Goal: Check status: Check status

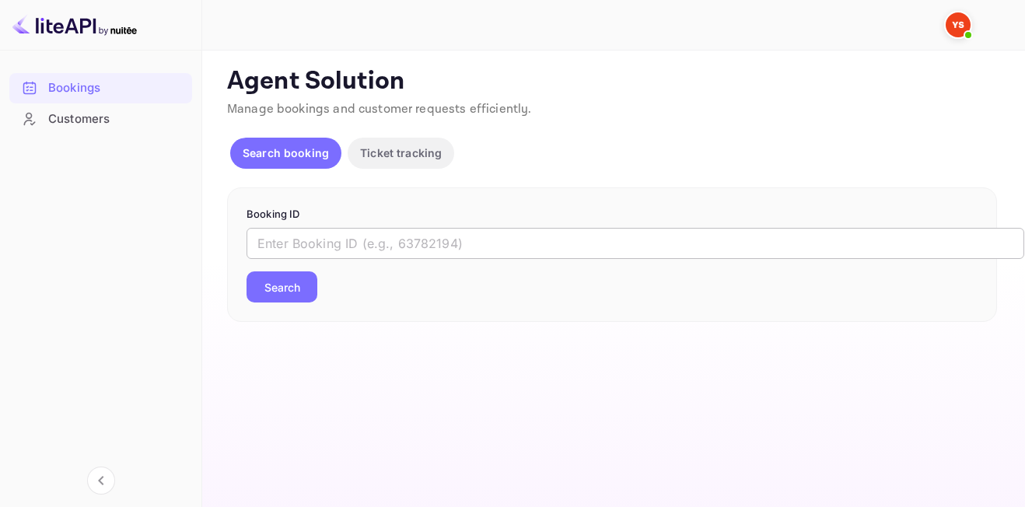
click at [385, 250] on input "text" at bounding box center [636, 243] width 778 height 31
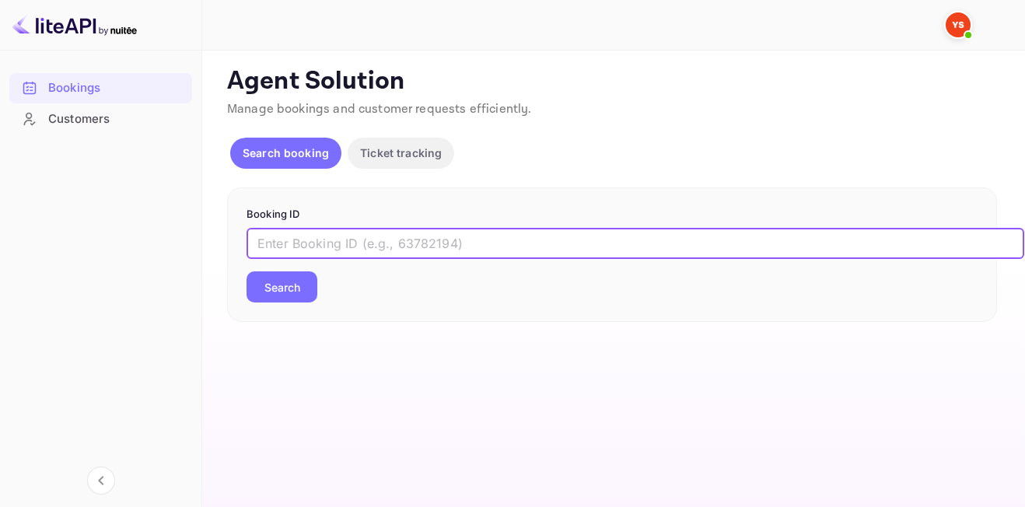
paste input "9666076"
type input "9666076"
click at [269, 284] on button "Search" at bounding box center [282, 286] width 71 height 31
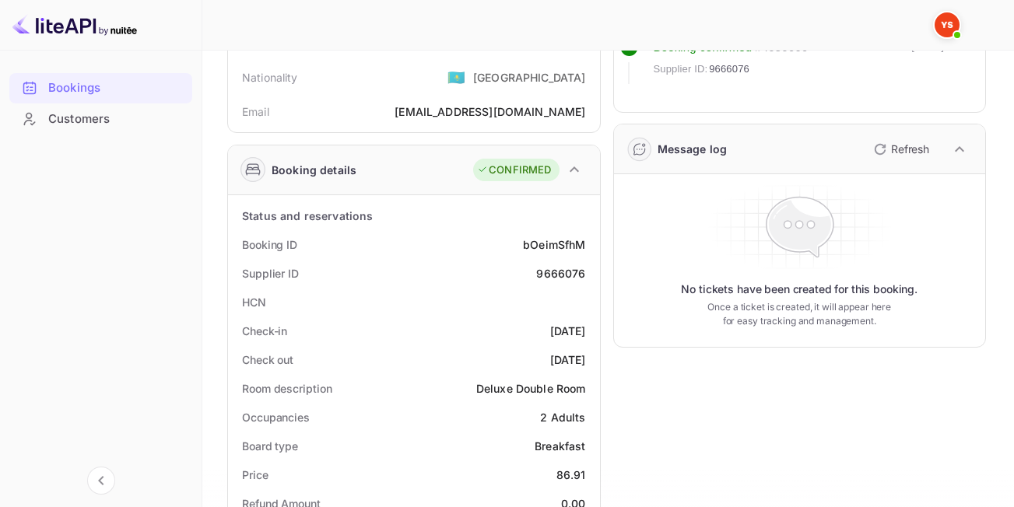
scroll to position [389, 0]
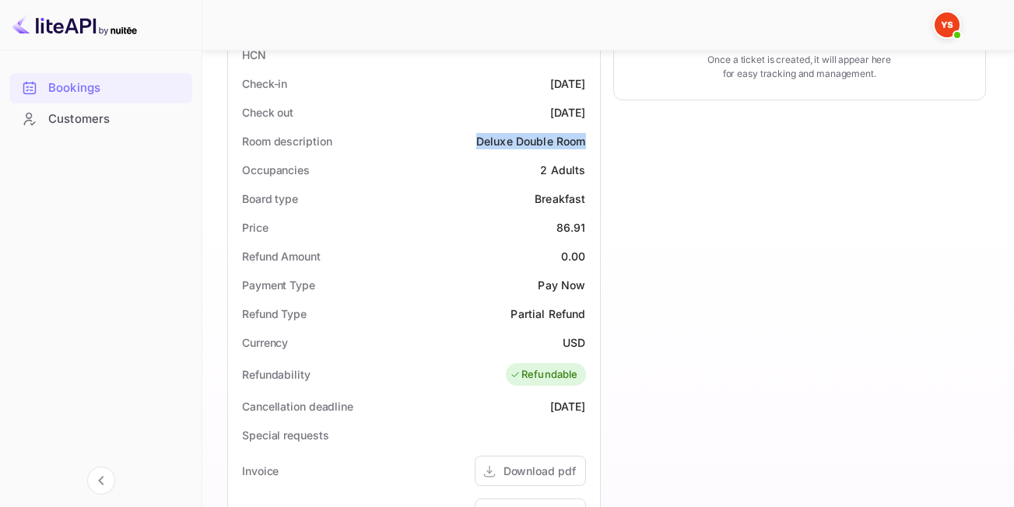
drag, startPoint x: 476, startPoint y: 138, endPoint x: 586, endPoint y: 138, distance: 109.7
click at [586, 138] on div "Room description Deluxe Double Room" at bounding box center [413, 141] width 359 height 29
copy div "Deluxe Double Room"
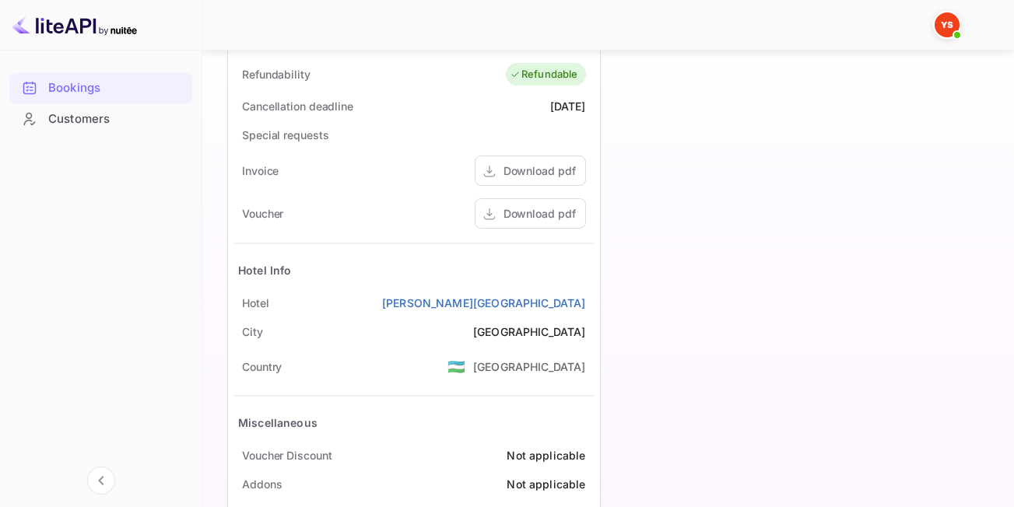
scroll to position [700, 0]
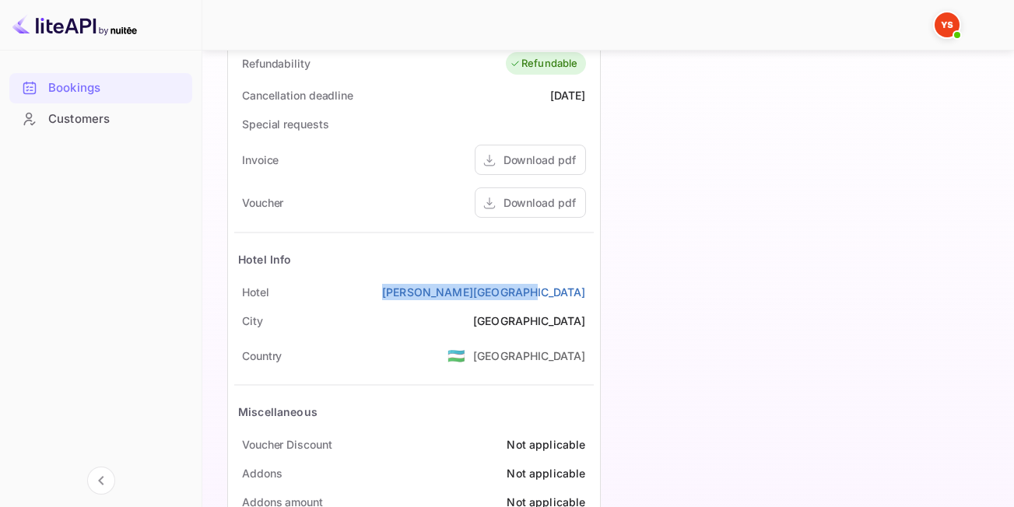
drag, startPoint x: 430, startPoint y: 291, endPoint x: 595, endPoint y: 296, distance: 165.0
click at [595, 296] on div "Status and reservations Booking ID bOeimSfhM Supplier ID 9666076 HCN Check-in […" at bounding box center [414, 80] width 372 height 886
copy link "[PERSON_NAME][GEOGRAPHIC_DATA]"
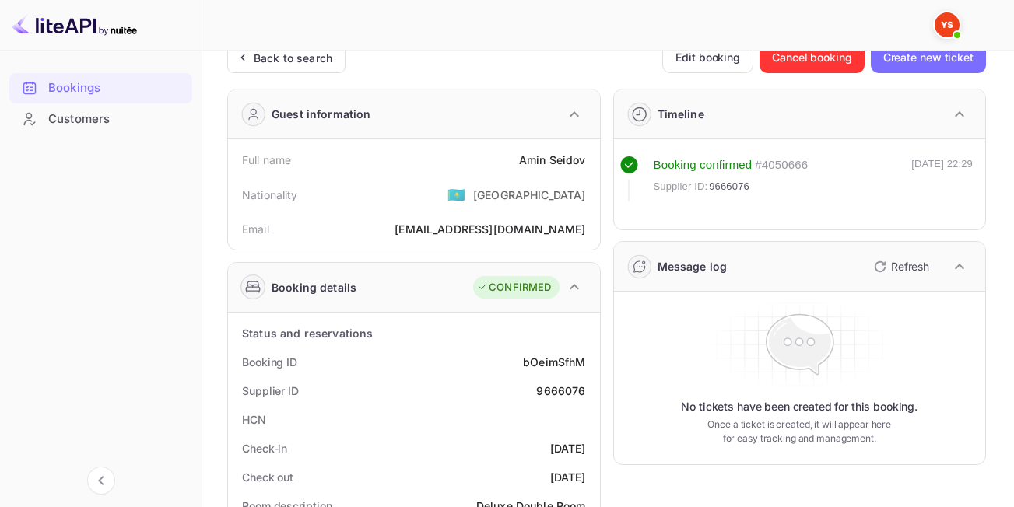
scroll to position [0, 0]
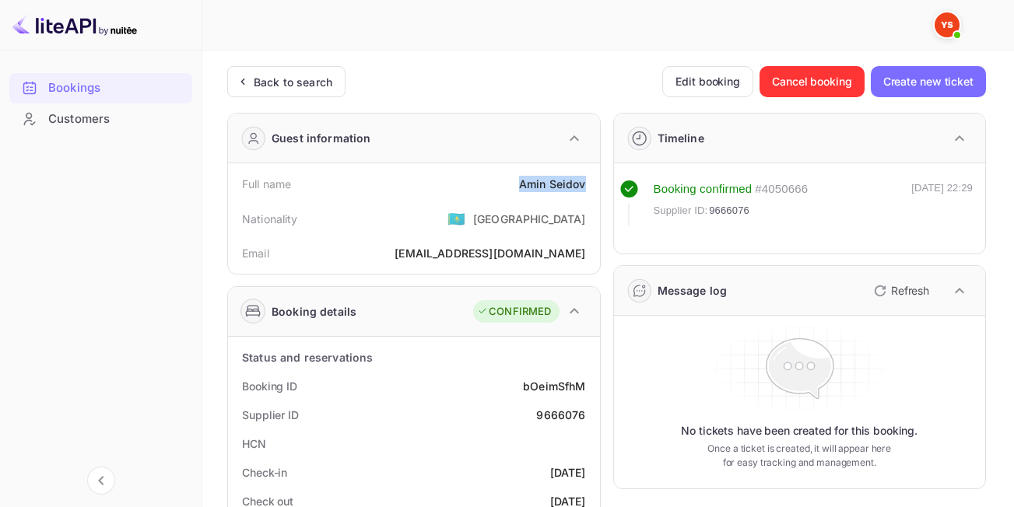
drag, startPoint x: 508, startPoint y: 180, endPoint x: 593, endPoint y: 183, distance: 84.8
click at [593, 183] on div "Full name [PERSON_NAME]" at bounding box center [413, 184] width 359 height 29
copy div "[PERSON_NAME]"
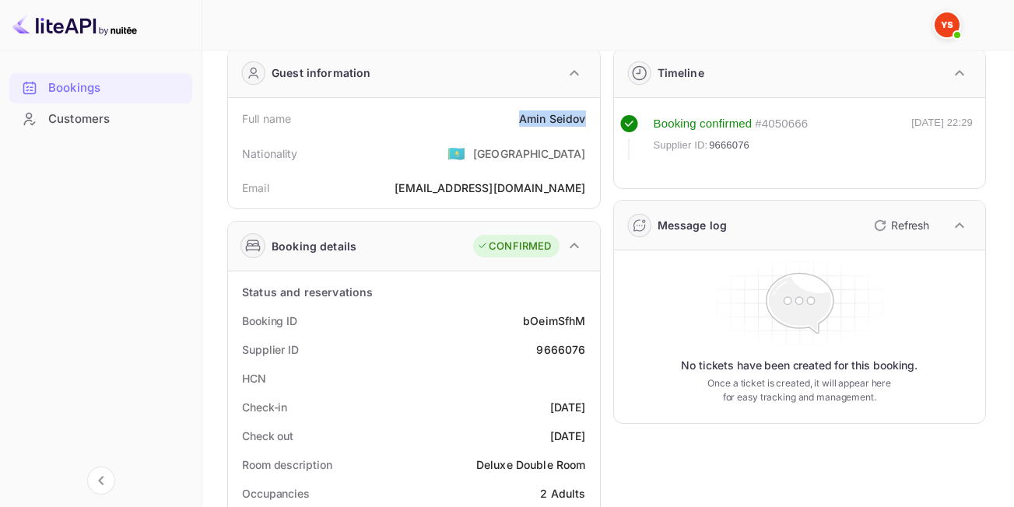
scroll to position [233, 0]
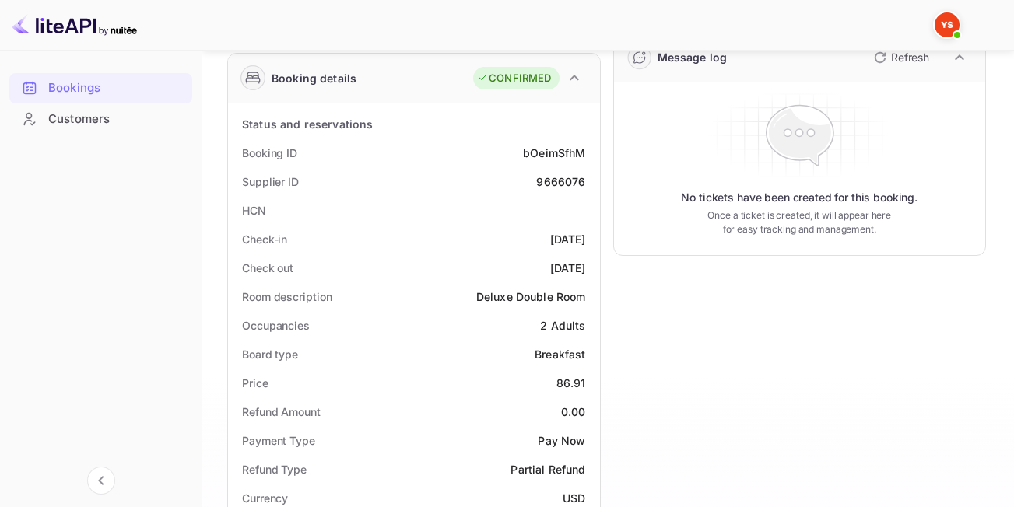
drag, startPoint x: 506, startPoint y: 240, endPoint x: 589, endPoint y: 240, distance: 82.5
click at [589, 240] on div "Check-in [DATE]" at bounding box center [413, 239] width 359 height 29
copy div "[DATE]"
drag, startPoint x: 513, startPoint y: 271, endPoint x: 591, endPoint y: 278, distance: 78.9
click at [591, 278] on div "Check out [DATE]" at bounding box center [413, 268] width 359 height 29
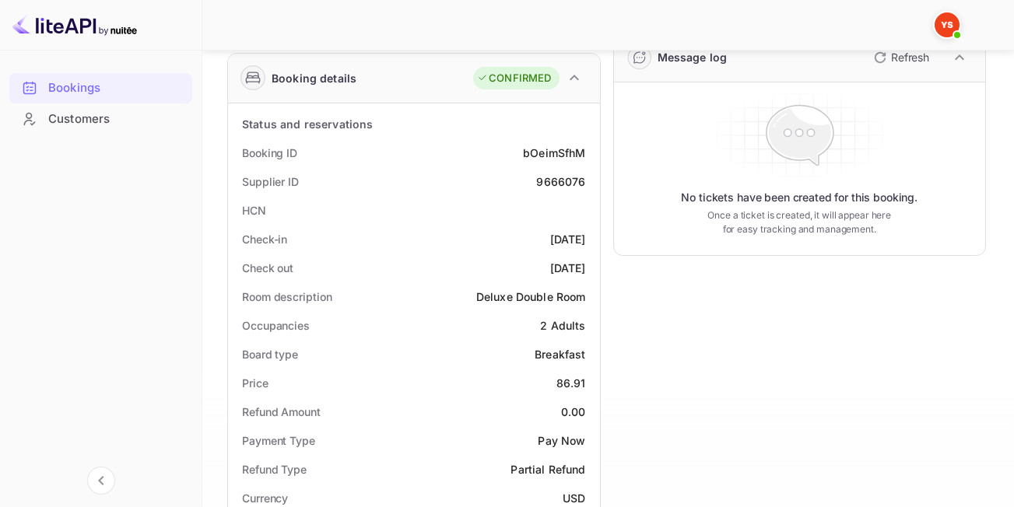
copy div "[DATE]"
